Goal: Transaction & Acquisition: Purchase product/service

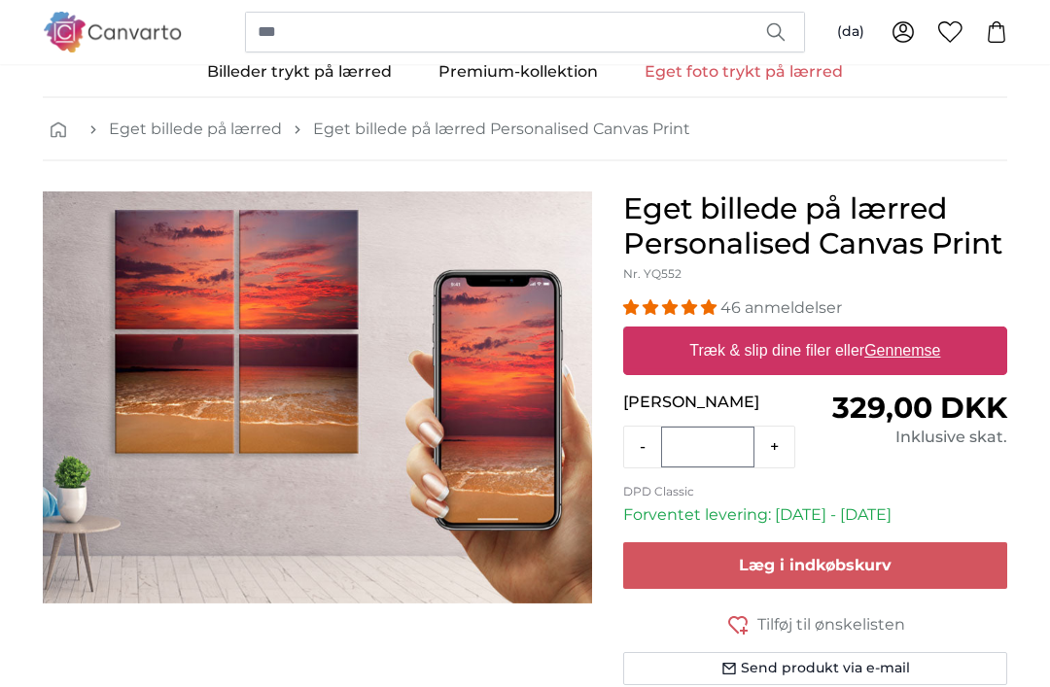
scroll to position [58, 0]
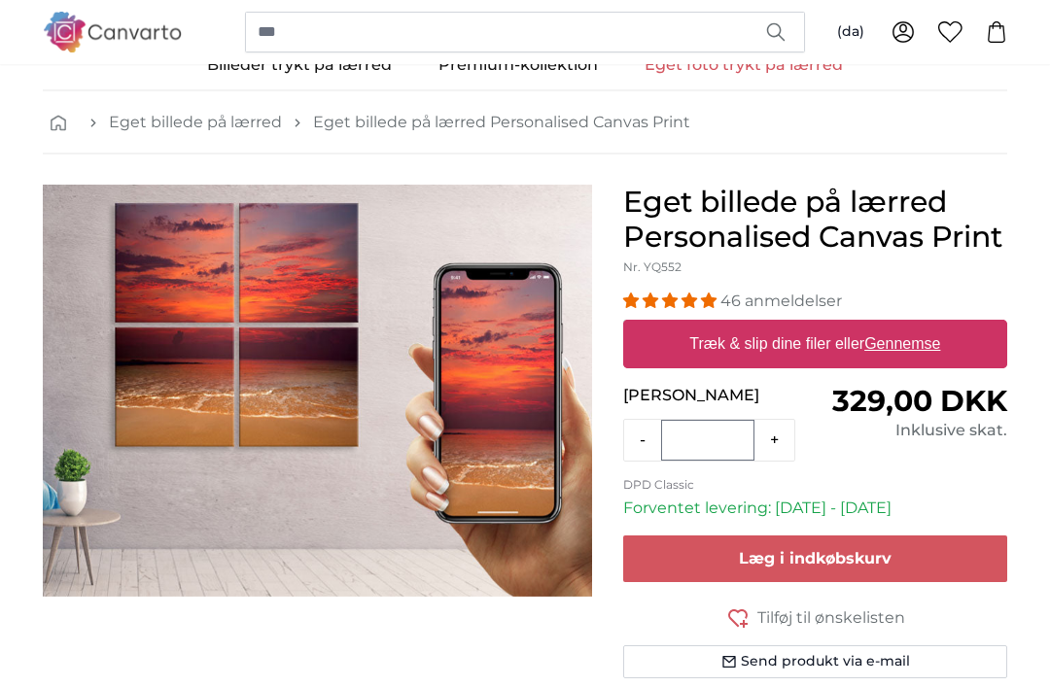
click at [905, 352] on u "Gennemse" at bounding box center [902, 344] width 76 height 17
click at [905, 327] on input "Træk & slip dine filer eller Gennemse" at bounding box center [815, 324] width 384 height 6
type input "**********"
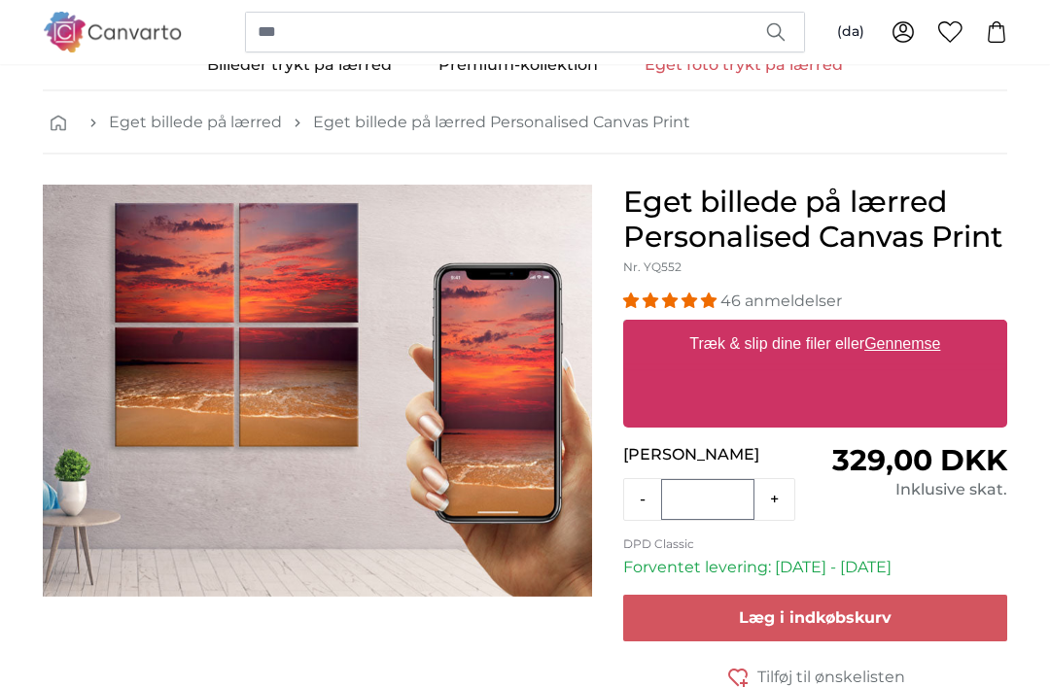
scroll to position [59, 0]
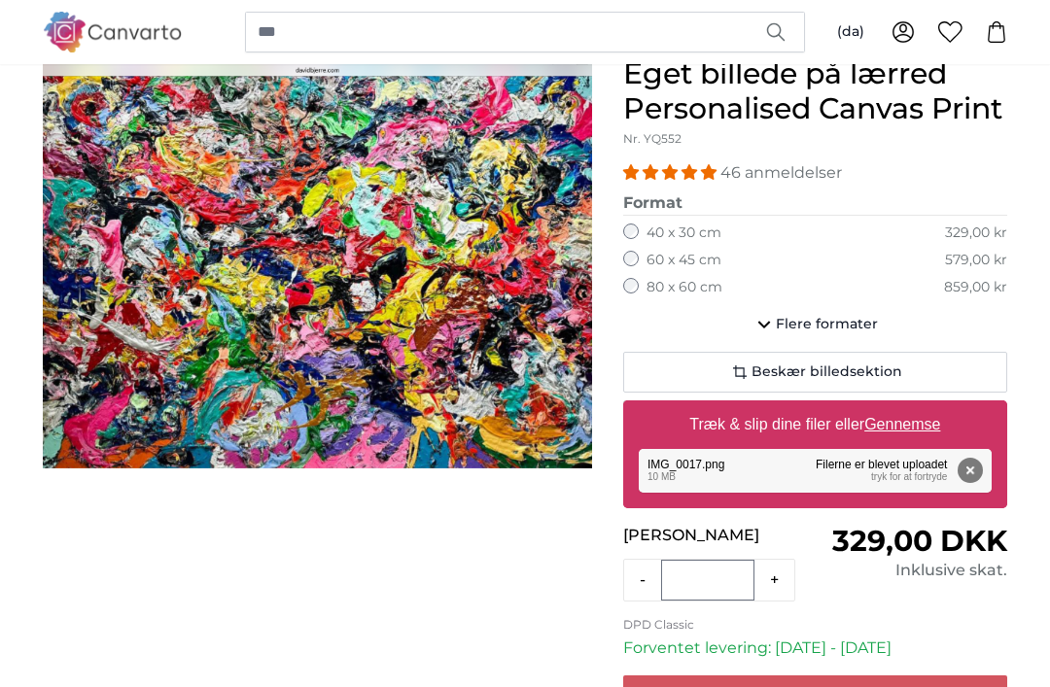
scroll to position [188, 0]
click at [774, 326] on icon "button" at bounding box center [763, 324] width 23 height 23
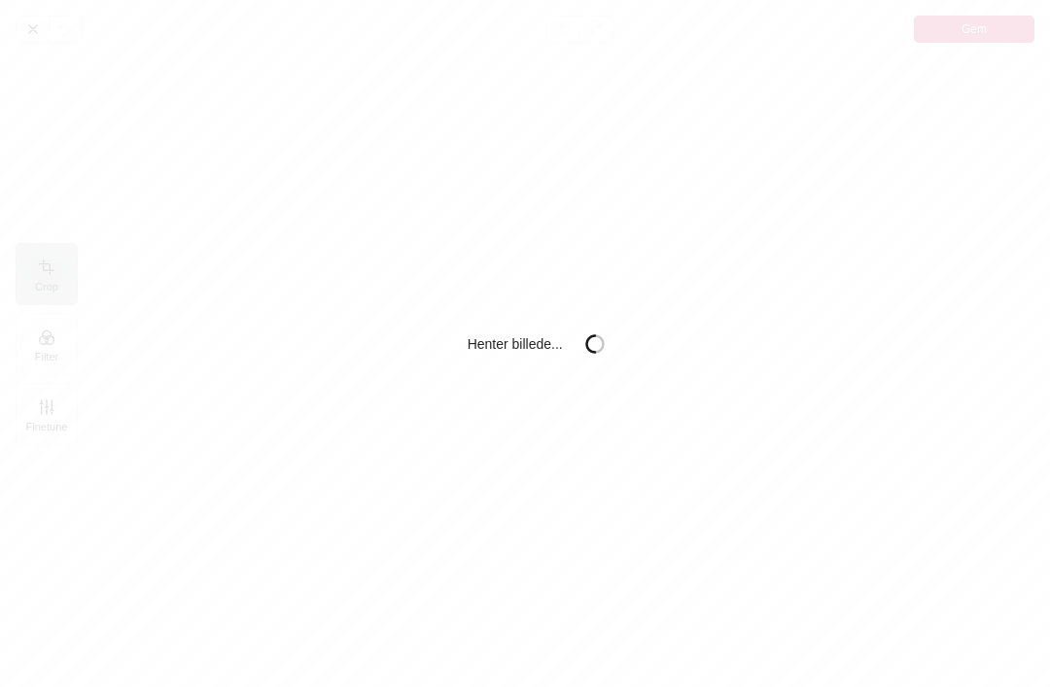
scroll to position [62, 0]
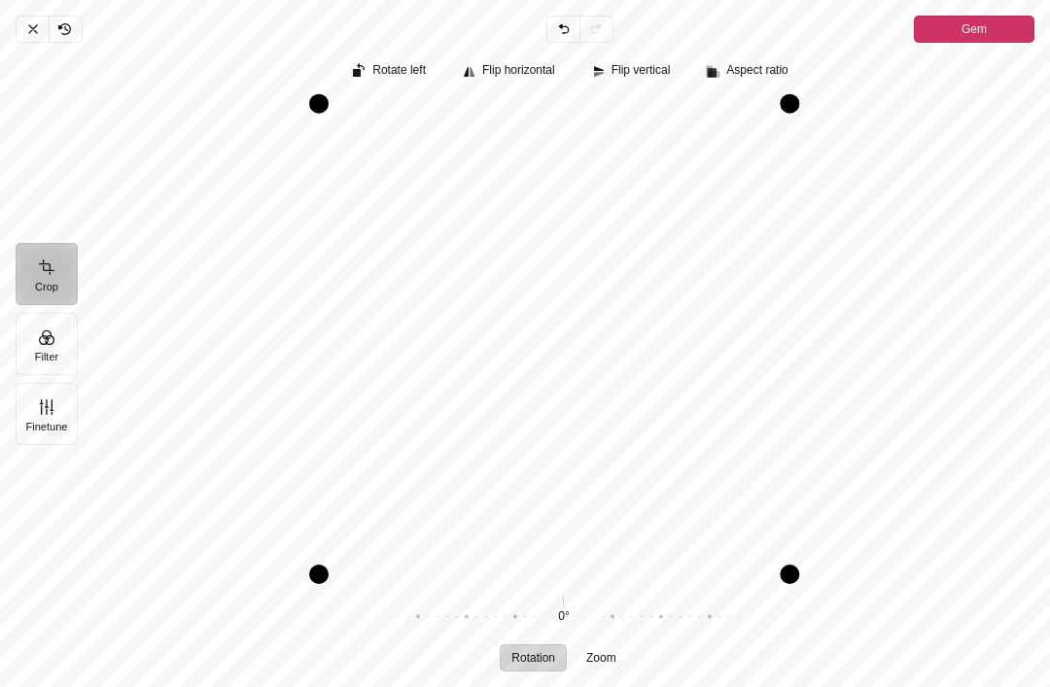
click at [524, 74] on span "Flip horizontal" at bounding box center [518, 70] width 73 height 13
click at [518, 65] on span "Flip horizontal" at bounding box center [518, 70] width 73 height 13
click at [603, 670] on button "Zoom" at bounding box center [600, 657] width 53 height 27
click at [635, 297] on div "Pintura" at bounding box center [555, 337] width 925 height 473
click at [632, 337] on div "Pintura" at bounding box center [555, 337] width 925 height 473
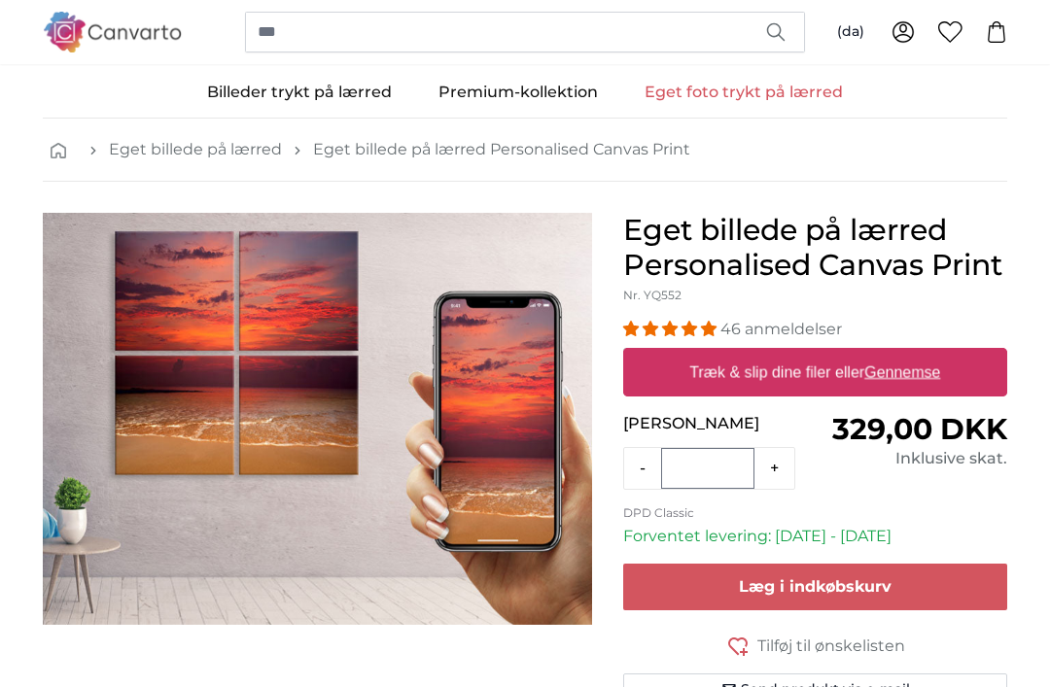
scroll to position [17, 0]
